Goal: Communication & Community: Participate in discussion

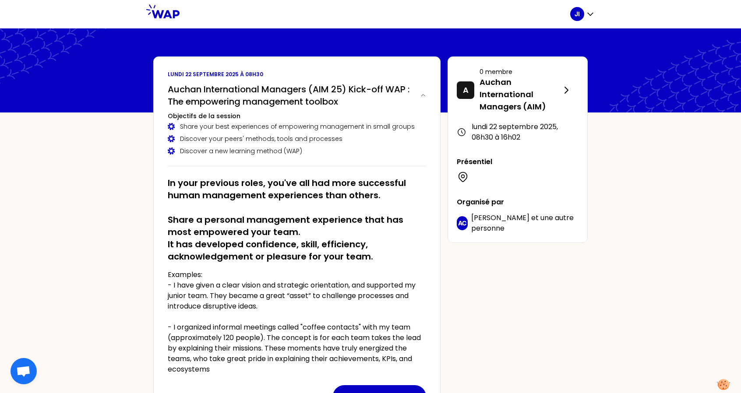
click at [243, 212] on h2 "In your previous roles, you've all had more successful human management experie…" at bounding box center [297, 220] width 258 height 86
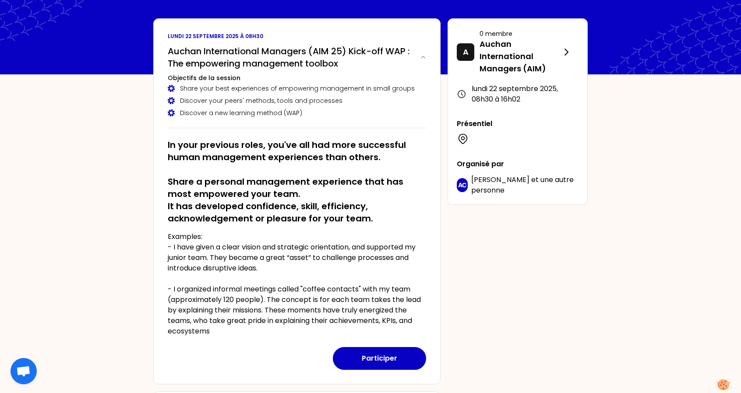
scroll to position [39, 0]
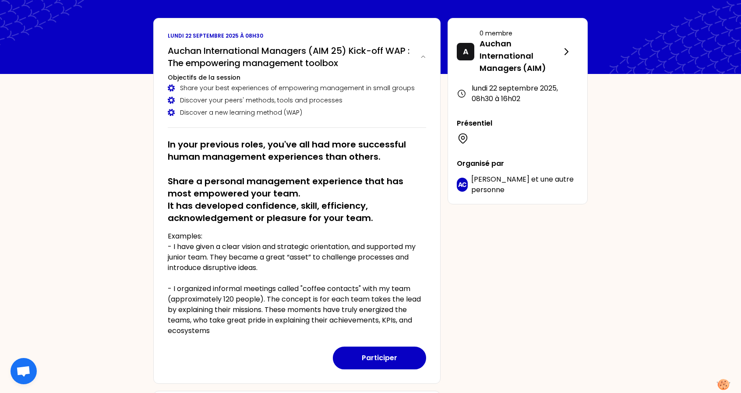
click at [275, 261] on p "Examples: - I have given a clear vision and strategic orientation, and supporte…" at bounding box center [297, 283] width 258 height 105
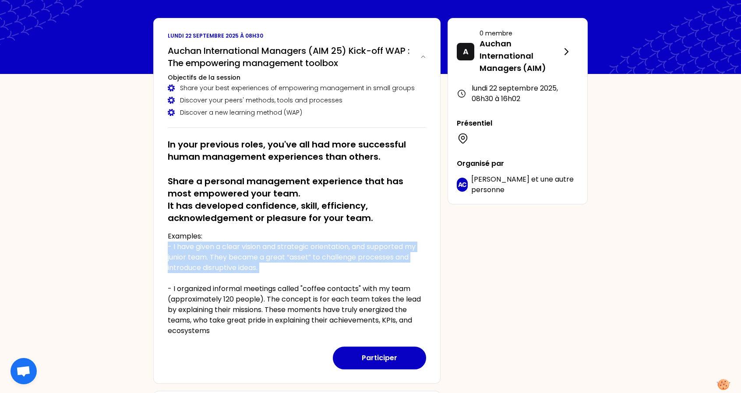
click at [275, 261] on p "Examples: - I have given a clear vision and strategic orientation, and supporte…" at bounding box center [297, 283] width 258 height 105
click at [276, 261] on p "Examples: - I have given a clear vision and strategic orientation, and supporte…" at bounding box center [297, 283] width 258 height 105
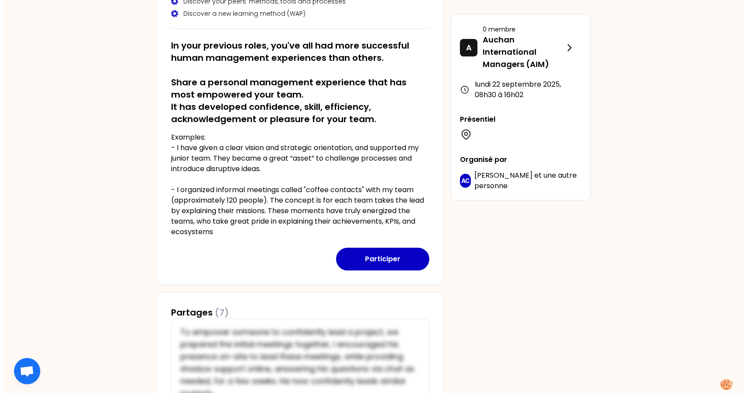
scroll to position [167, 0]
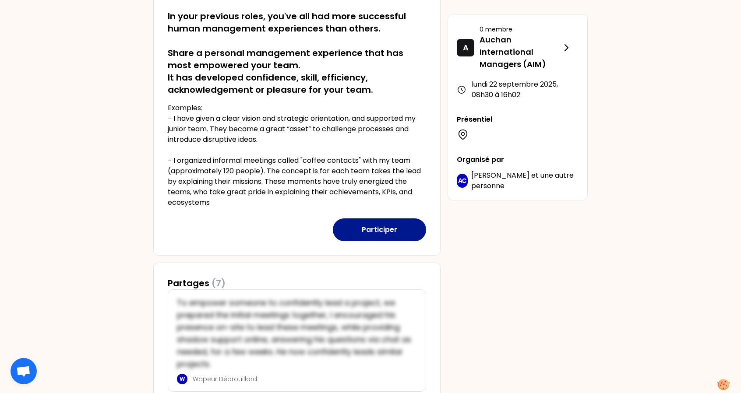
click at [374, 225] on button "Participer" at bounding box center [379, 229] width 93 height 23
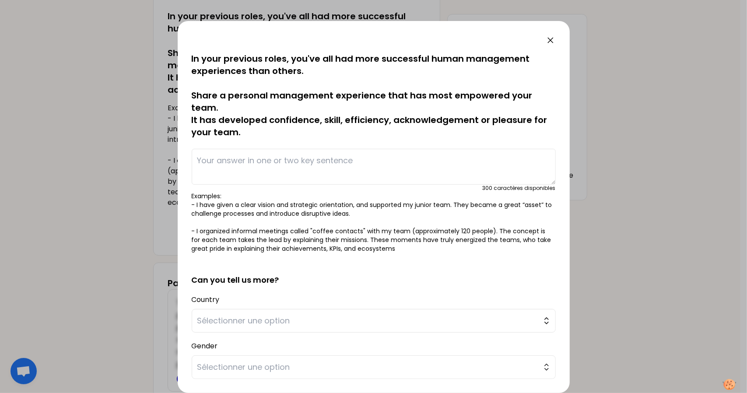
click at [280, 159] on textarea at bounding box center [374, 167] width 364 height 36
drag, startPoint x: 251, startPoint y: 161, endPoint x: 262, endPoint y: 154, distance: 13.2
click at [262, 154] on textarea "We had previsouly failed" at bounding box center [374, 167] width 364 height 36
click at [271, 161] on textarea "We had previsouly failed" at bounding box center [374, 167] width 364 height 36
click at [327, 166] on textarea "We had previously failed" at bounding box center [374, 167] width 364 height 36
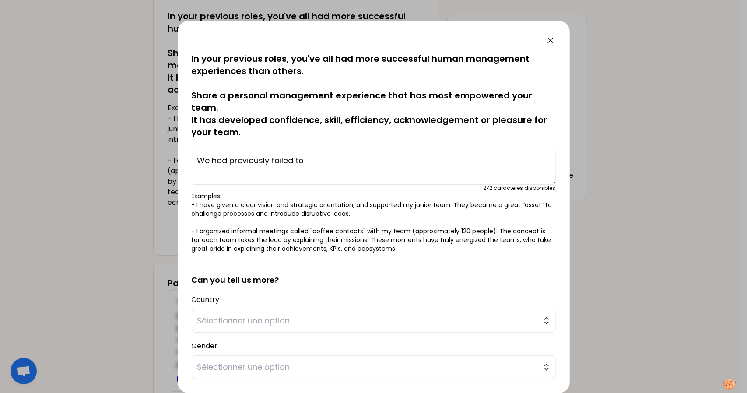
click at [334, 168] on textarea "We had previously failed to" at bounding box center [374, 167] width 364 height 36
click at [337, 165] on textarea "We had previously failed to" at bounding box center [374, 167] width 364 height 36
type textarea "We had previously failed to align all the services"
drag, startPoint x: 337, startPoint y: 165, endPoint x: 353, endPoint y: 163, distance: 15.9
click at [353, 163] on textarea "We had previously failed to align all the services" at bounding box center [374, 167] width 364 height 36
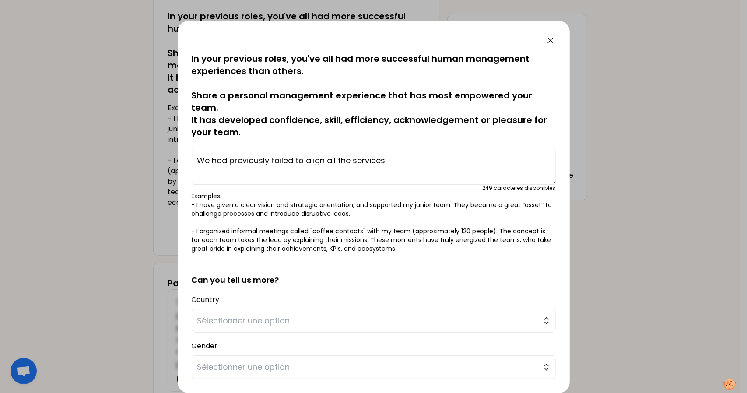
click at [353, 163] on textarea "We had previously failed to align all the services" at bounding box center [374, 167] width 364 height 36
click at [353, 163] on textarea at bounding box center [374, 167] width 364 height 36
click at [544, 41] on div at bounding box center [374, 40] width 364 height 11
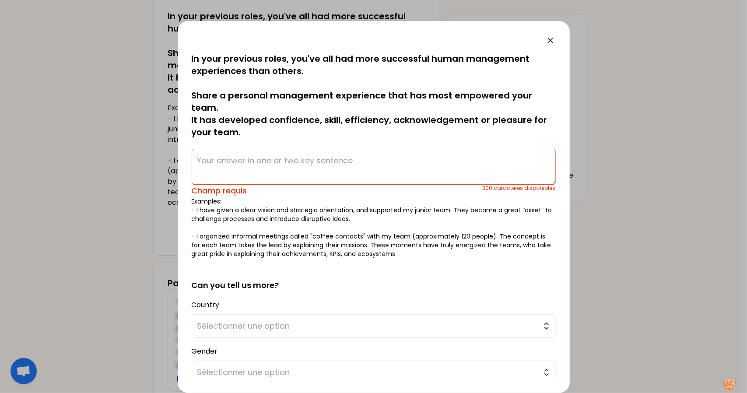
scroll to position [108, 0]
